Goal: Entertainment & Leisure: Browse casually

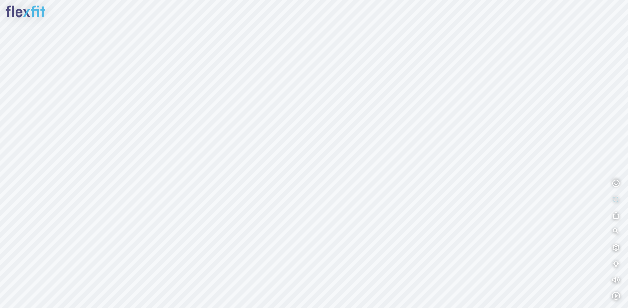
drag, startPoint x: 346, startPoint y: 151, endPoint x: 382, endPoint y: 163, distance: 38.2
click at [382, 163] on div at bounding box center [314, 154] width 628 height 308
drag, startPoint x: 348, startPoint y: 143, endPoint x: 378, endPoint y: 192, distance: 56.4
click at [382, 193] on div at bounding box center [314, 154] width 628 height 308
drag, startPoint x: 309, startPoint y: 164, endPoint x: 347, endPoint y: 171, distance: 38.9
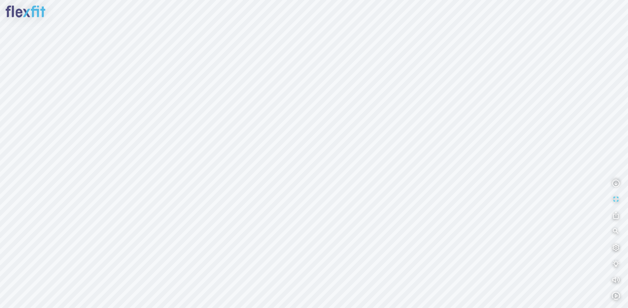
click at [345, 171] on div at bounding box center [314, 154] width 628 height 308
drag, startPoint x: 311, startPoint y: 179, endPoint x: 399, endPoint y: 128, distance: 102.4
click at [385, 133] on div at bounding box center [314, 154] width 628 height 308
drag, startPoint x: 364, startPoint y: 139, endPoint x: 364, endPoint y: 121, distance: 18.1
click at [364, 129] on div at bounding box center [314, 154] width 628 height 308
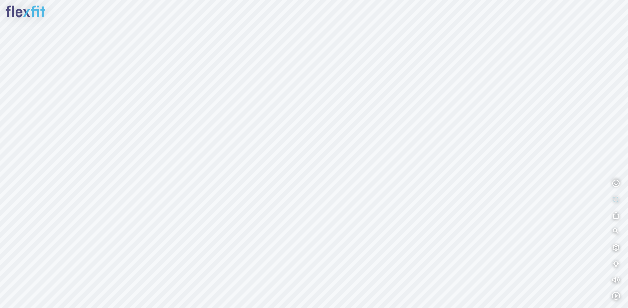
drag, startPoint x: 384, startPoint y: 135, endPoint x: 436, endPoint y: 155, distance: 55.4
click at [434, 154] on div at bounding box center [314, 154] width 628 height 308
click at [407, 156] on div at bounding box center [314, 154] width 628 height 308
drag, startPoint x: 376, startPoint y: 138, endPoint x: 429, endPoint y: 161, distance: 57.9
click at [427, 161] on div at bounding box center [314, 154] width 628 height 308
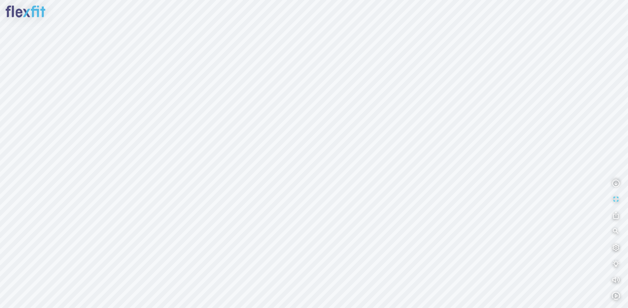
drag, startPoint x: 377, startPoint y: 136, endPoint x: 423, endPoint y: 144, distance: 46.7
click at [419, 144] on div at bounding box center [314, 154] width 628 height 308
